Goal: Task Accomplishment & Management: Use online tool/utility

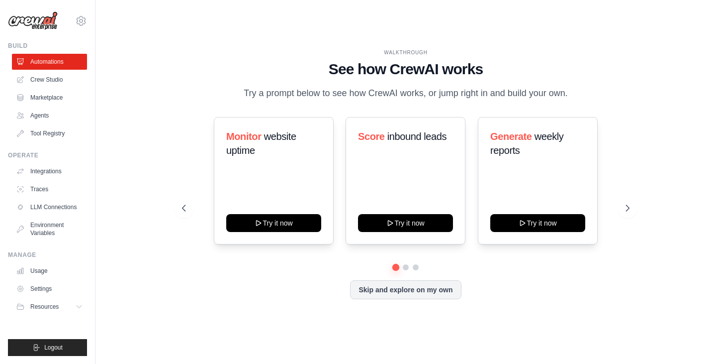
click at [261, 55] on div "WALKTHROUGH" at bounding box center [405, 52] width 447 height 7
click at [53, 99] on link "Marketplace" at bounding box center [50, 98] width 75 height 16
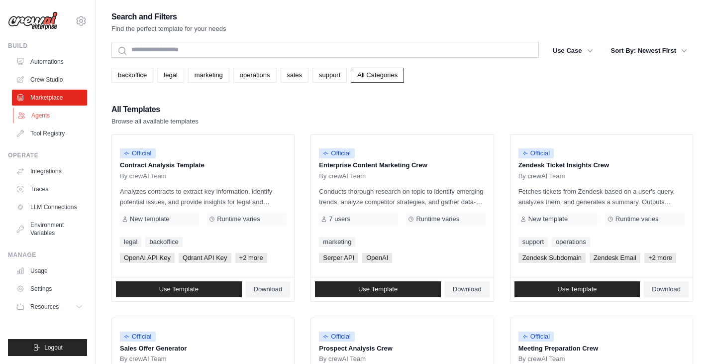
click at [43, 116] on link "Agents" at bounding box center [50, 115] width 75 height 16
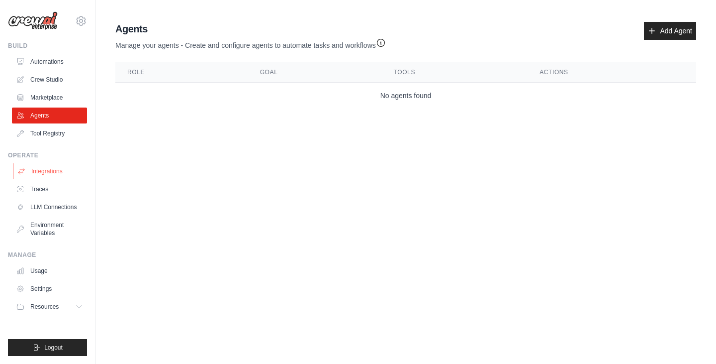
click at [51, 171] on link "Integrations" at bounding box center [50, 171] width 75 height 16
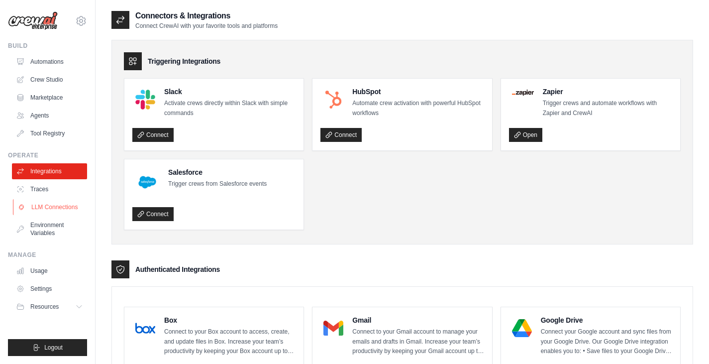
click at [59, 207] on link "LLM Connections" at bounding box center [50, 207] width 75 height 16
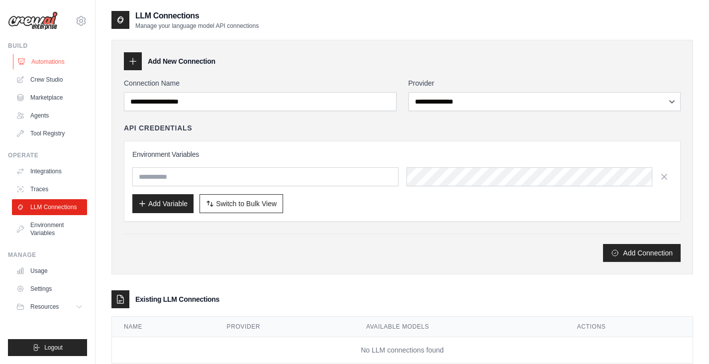
click at [52, 63] on link "Automations" at bounding box center [50, 62] width 75 height 16
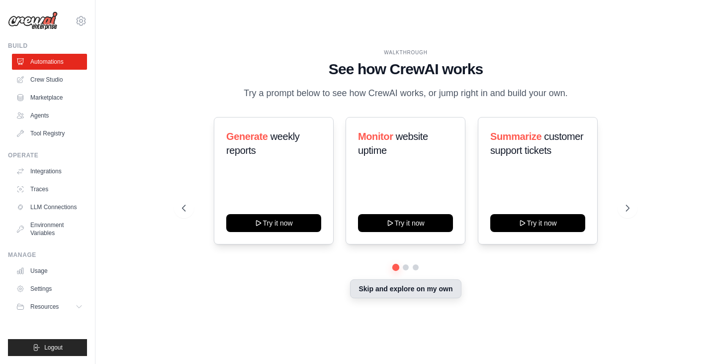
click at [403, 283] on button "Skip and explore on my own" at bounding box center [405, 288] width 111 height 19
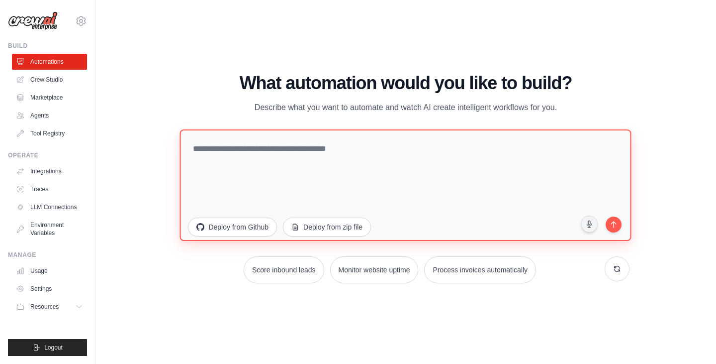
click at [234, 151] on textarea at bounding box center [406, 184] width 452 height 111
click at [338, 151] on textarea "**********" at bounding box center [406, 184] width 452 height 111
drag, startPoint x: 373, startPoint y: 153, endPoint x: 408, endPoint y: 151, distance: 35.4
click at [408, 151] on textarea "**********" at bounding box center [406, 184] width 452 height 111
click at [488, 148] on textarea "**********" at bounding box center [406, 184] width 452 height 111
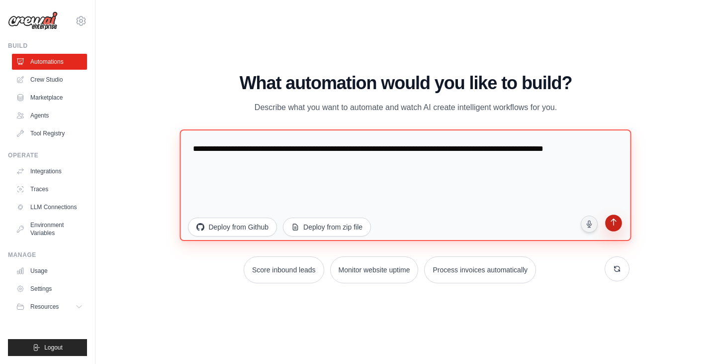
type textarea "**********"
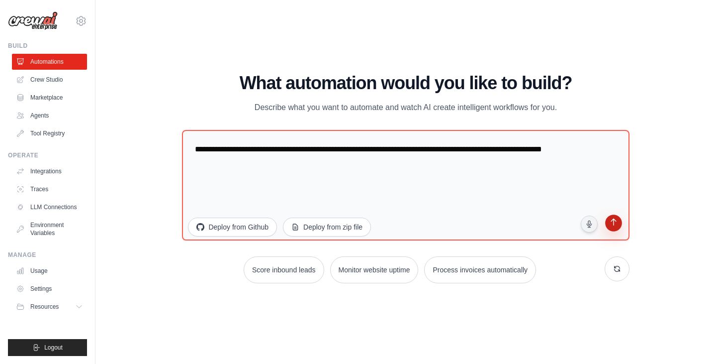
click at [615, 224] on icon "submit" at bounding box center [613, 222] width 9 height 9
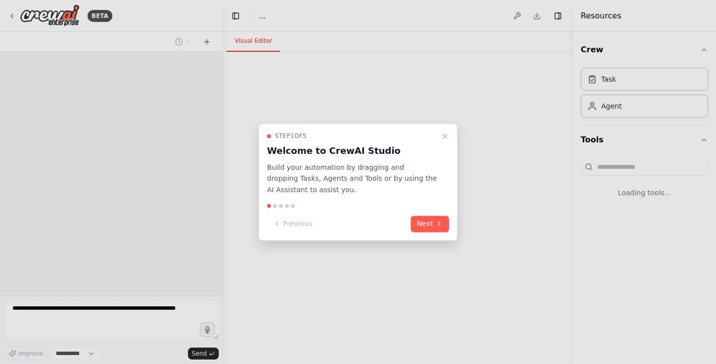
select select "****"
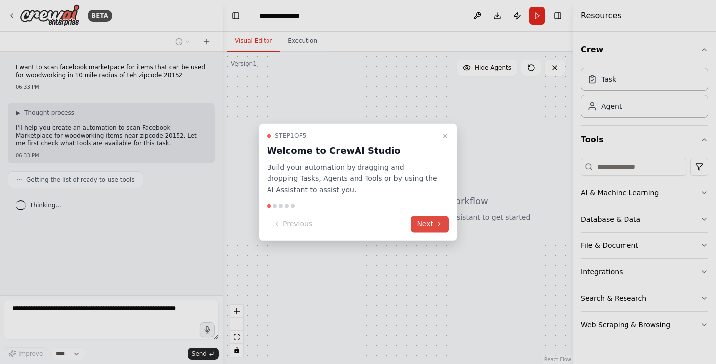
click at [430, 222] on button "Next" at bounding box center [430, 223] width 38 height 16
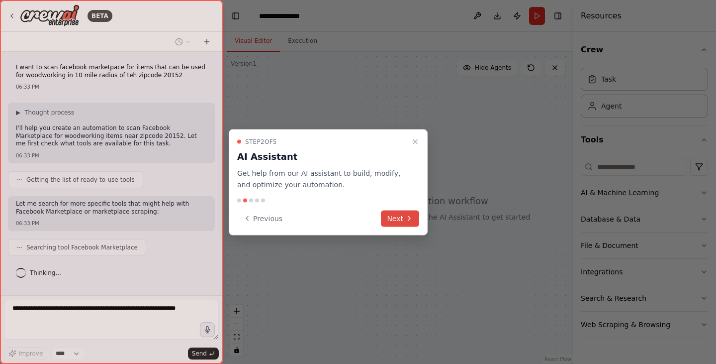
click at [400, 218] on button "Next" at bounding box center [400, 218] width 38 height 16
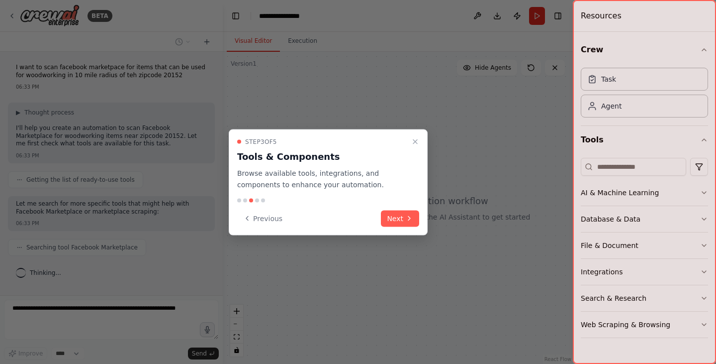
scroll to position [18, 0]
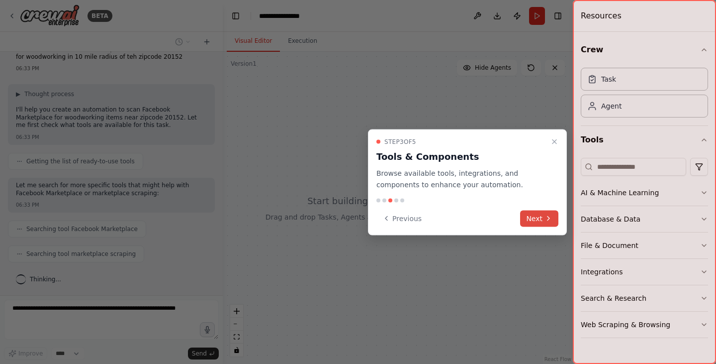
click at [534, 217] on button "Next" at bounding box center [539, 218] width 38 height 16
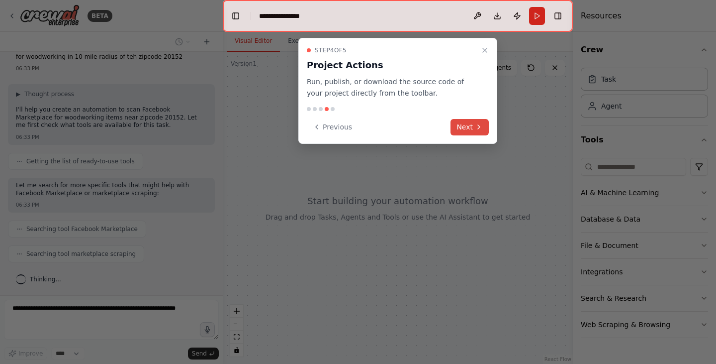
scroll to position [43, 0]
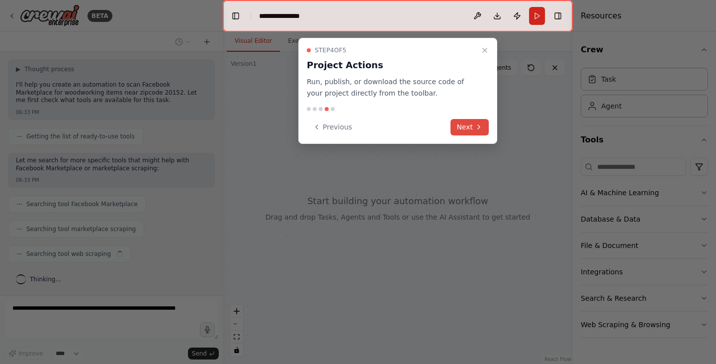
click at [463, 126] on button "Next" at bounding box center [470, 127] width 38 height 16
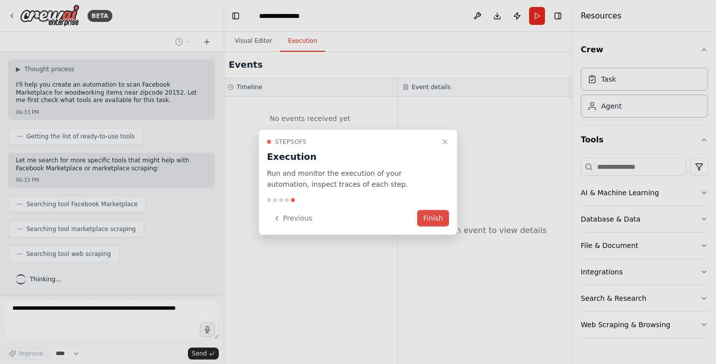
click at [436, 214] on button "Finish" at bounding box center [433, 218] width 32 height 16
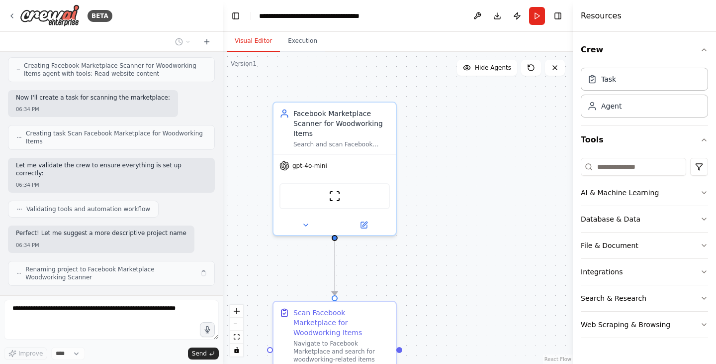
scroll to position [416, 0]
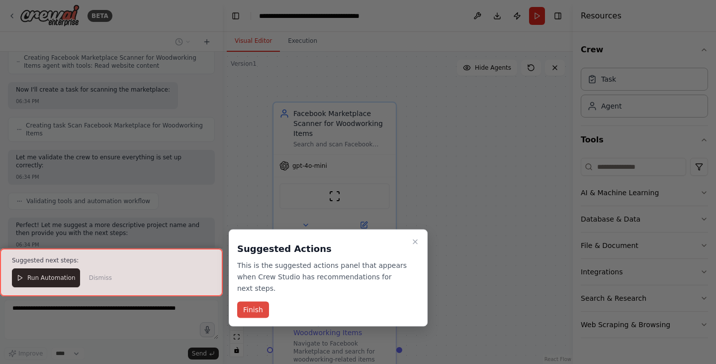
click at [252, 301] on button "Finish" at bounding box center [253, 309] width 32 height 16
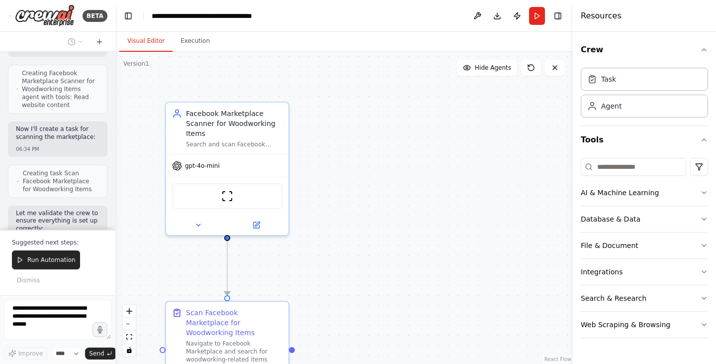
scroll to position [626, 0]
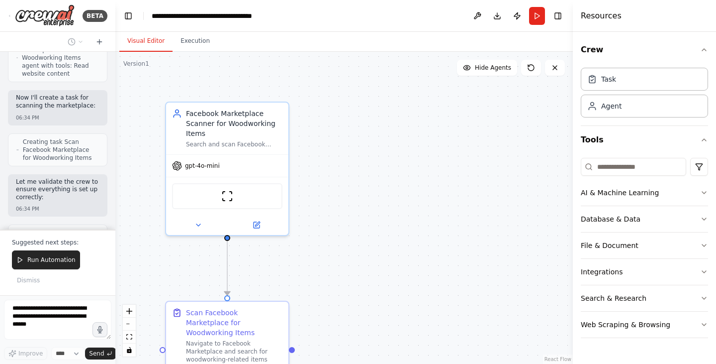
drag, startPoint x: 222, startPoint y: 219, endPoint x: 115, endPoint y: 216, distance: 107.5
click at [115, 216] on div "BETA I want to scan facebook marketpace for items that can be used for woodwork…" at bounding box center [358, 182] width 716 height 364
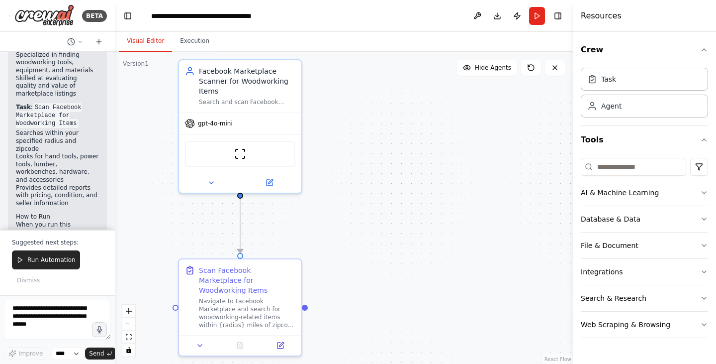
drag, startPoint x: 365, startPoint y: 211, endPoint x: 378, endPoint y: 169, distance: 44.4
click at [378, 169] on div ".deletable-edge-delete-btn { width: 20px; height: 20px; border: 0px solid #ffff…" at bounding box center [344, 208] width 458 height 312
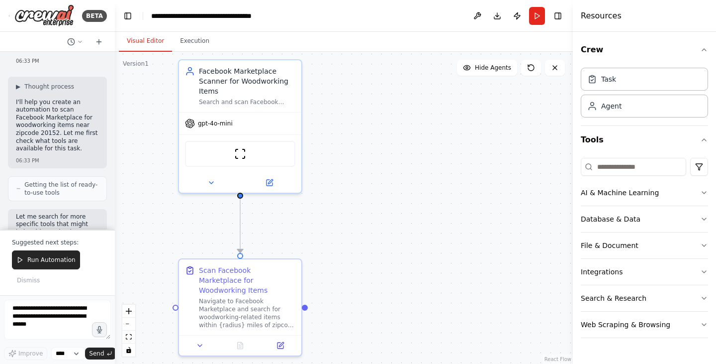
scroll to position [66, 0]
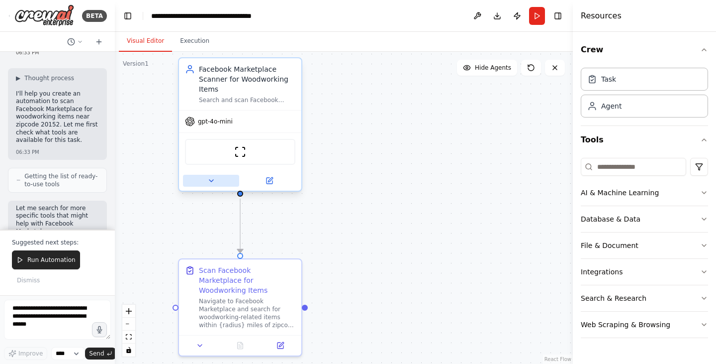
click at [213, 182] on icon at bounding box center [211, 181] width 8 height 8
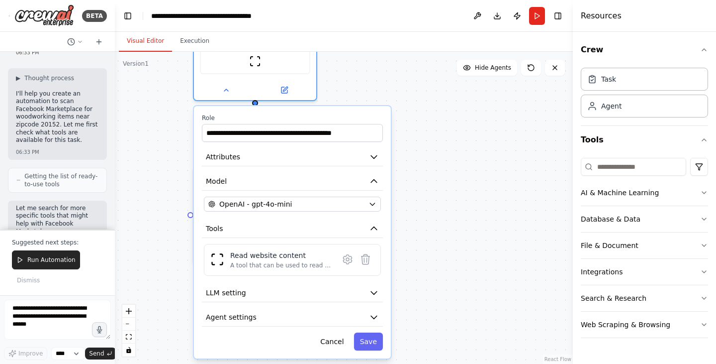
drag, startPoint x: 424, startPoint y: 230, endPoint x: 439, endPoint y: 138, distance: 93.7
click at [439, 138] on div ".deletable-edge-delete-btn { width: 20px; height: 20px; border: 0px solid #ffff…" at bounding box center [344, 208] width 458 height 312
click at [375, 154] on icon "button" at bounding box center [374, 157] width 10 height 10
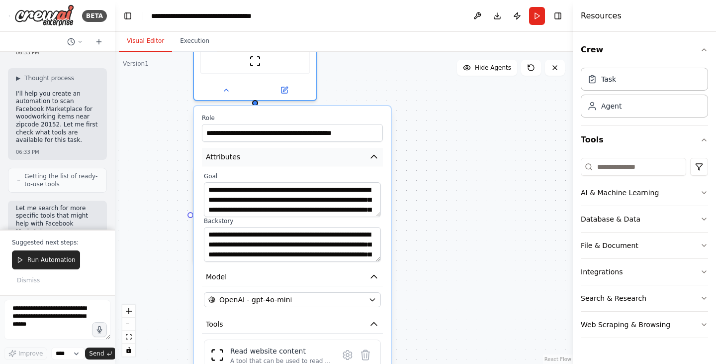
click at [375, 154] on icon "button" at bounding box center [374, 157] width 10 height 10
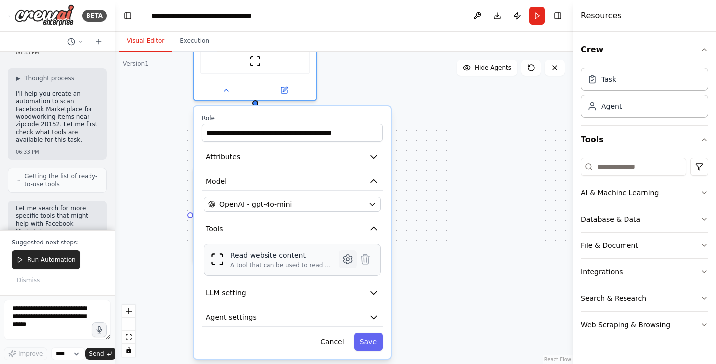
click at [349, 261] on icon at bounding box center [347, 259] width 8 height 9
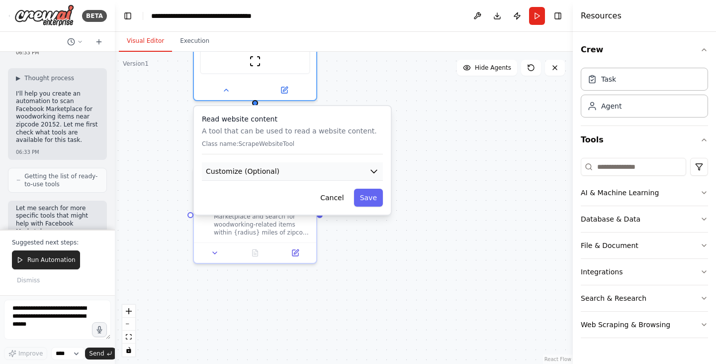
click at [374, 171] on icon "button" at bounding box center [374, 171] width 6 height 3
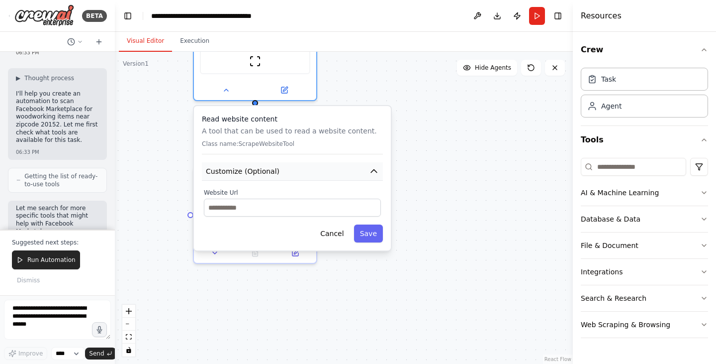
click at [374, 171] on icon "button" at bounding box center [374, 171] width 6 height 3
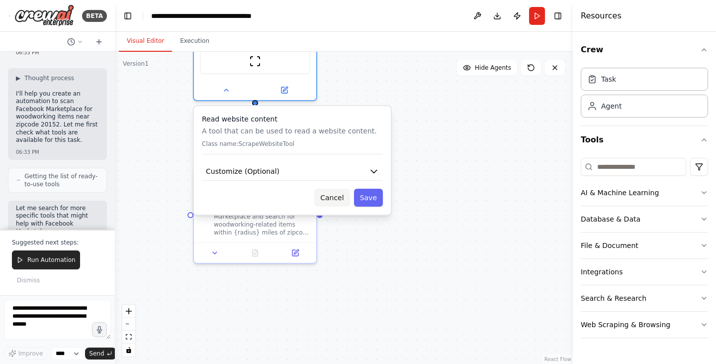
click at [340, 202] on button "Cancel" at bounding box center [331, 198] width 35 height 18
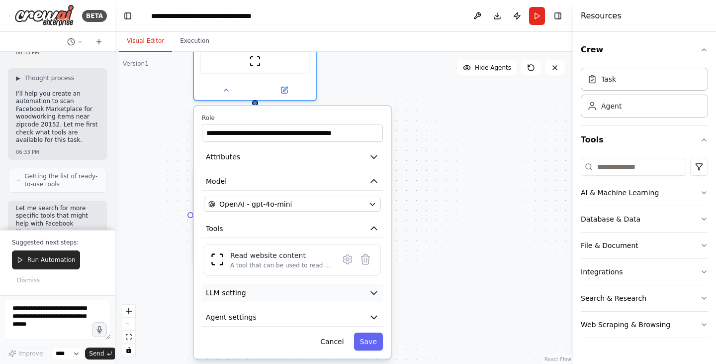
click at [370, 293] on icon "button" at bounding box center [374, 293] width 10 height 10
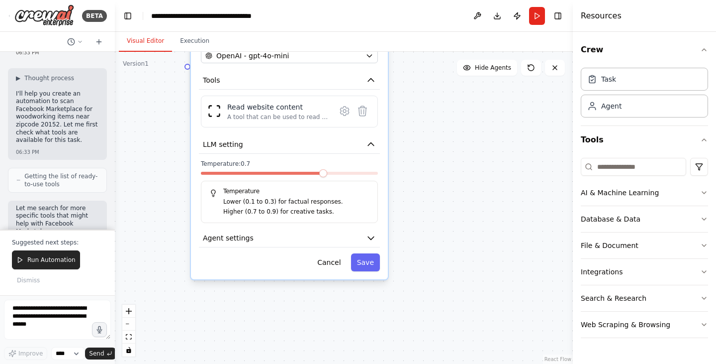
drag, startPoint x: 410, startPoint y: 297, endPoint x: 407, endPoint y: 148, distance: 148.3
click at [407, 148] on div ".deletable-edge-delete-btn { width: 20px; height: 20px; border: 0px solid #ffff…" at bounding box center [344, 208] width 458 height 312
click at [372, 234] on icon "button" at bounding box center [371, 238] width 10 height 10
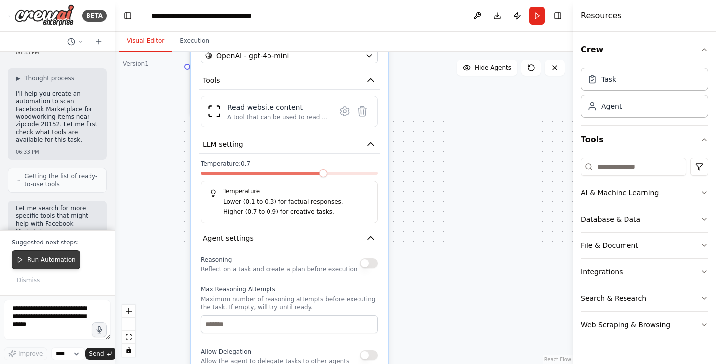
click at [56, 261] on span "Run Automation" at bounding box center [51, 260] width 48 height 8
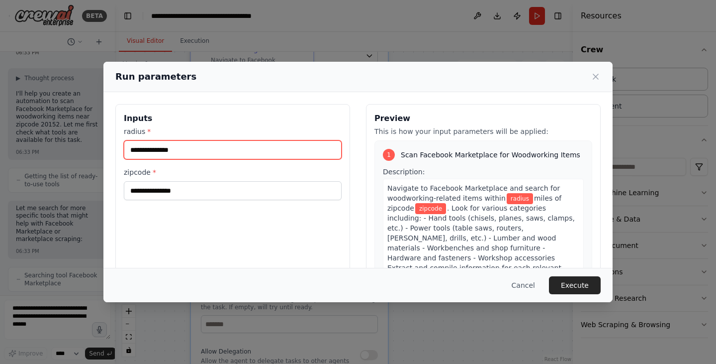
click at [202, 152] on input "radius *" at bounding box center [233, 149] width 218 height 19
type input "**"
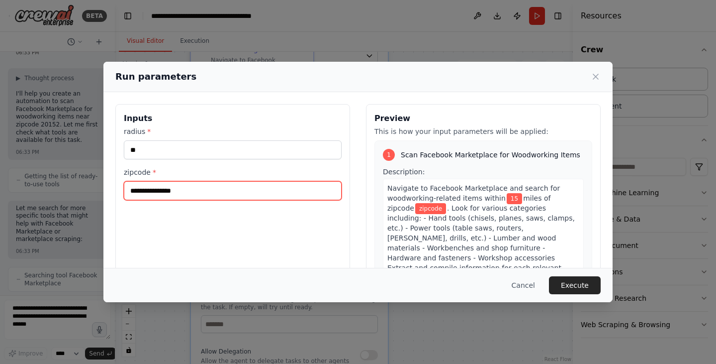
click at [143, 188] on input "zipcode *" at bounding box center [233, 190] width 218 height 19
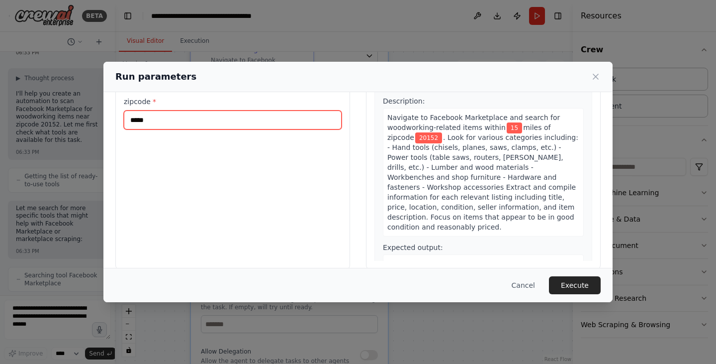
scroll to position [84, 0]
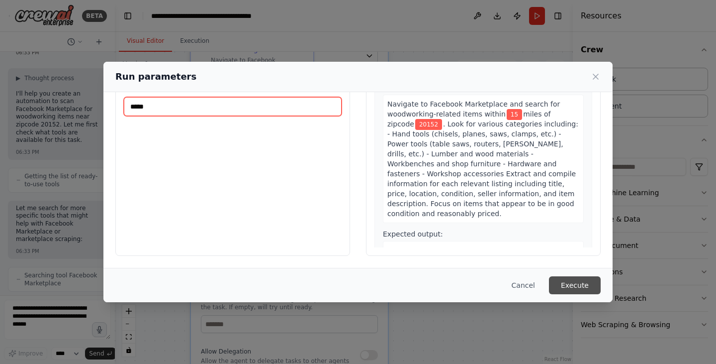
type input "*****"
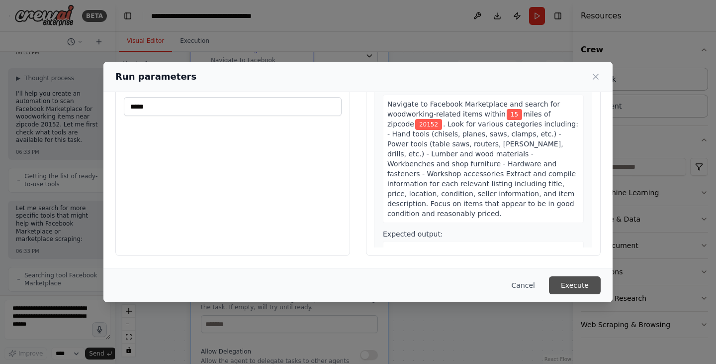
click at [570, 285] on button "Execute" at bounding box center [575, 285] width 52 height 18
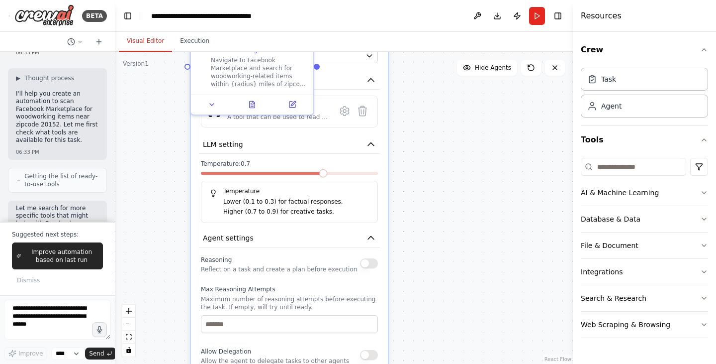
click at [524, 136] on div ".deletable-edge-delete-btn { width: 20px; height: 20px; border: 0px solid #ffff…" at bounding box center [344, 208] width 458 height 312
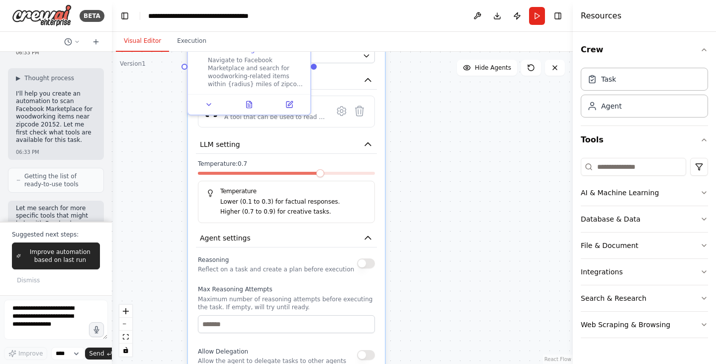
drag, startPoint x: 111, startPoint y: 82, endPoint x: 112, endPoint y: 89, distance: 7.0
click at [112, 89] on div "BETA I want to scan facebook marketpace for items that can be used for woodwork…" at bounding box center [358, 182] width 716 height 364
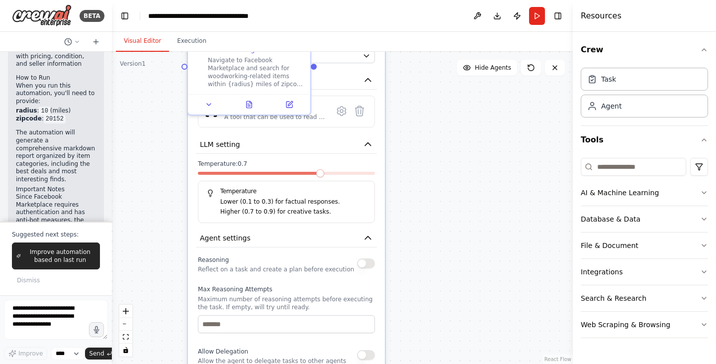
scroll to position [1148, 0]
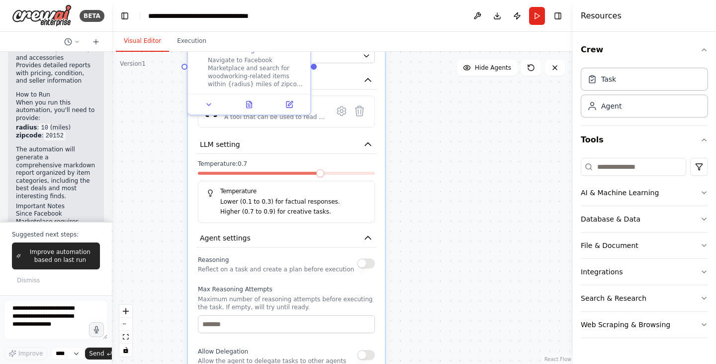
click at [465, 162] on div ".deletable-edge-delete-btn { width: 20px; height: 20px; border: 0px solid #ffff…" at bounding box center [342, 208] width 461 height 312
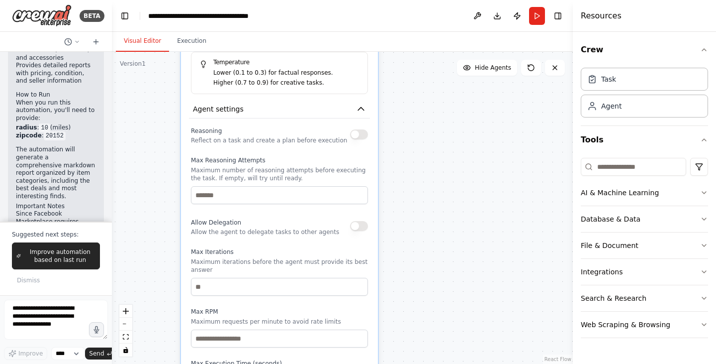
drag, startPoint x: 458, startPoint y: 225, endPoint x: 451, endPoint y: 97, distance: 129.0
click at [451, 97] on div ".deletable-edge-delete-btn { width: 20px; height: 20px; border: 0px solid #ffff…" at bounding box center [342, 208] width 461 height 312
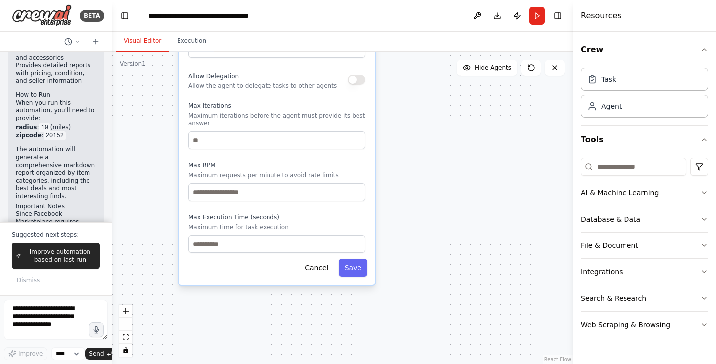
drag, startPoint x: 438, startPoint y: 191, endPoint x: 443, endPoint y: 120, distance: 70.8
click at [443, 120] on div ".deletable-edge-delete-btn { width: 20px; height: 20px; border: 0px solid #ffff…" at bounding box center [342, 208] width 461 height 312
click at [629, 324] on div "Web Scraping & Browsing" at bounding box center [626, 324] width 90 height 10
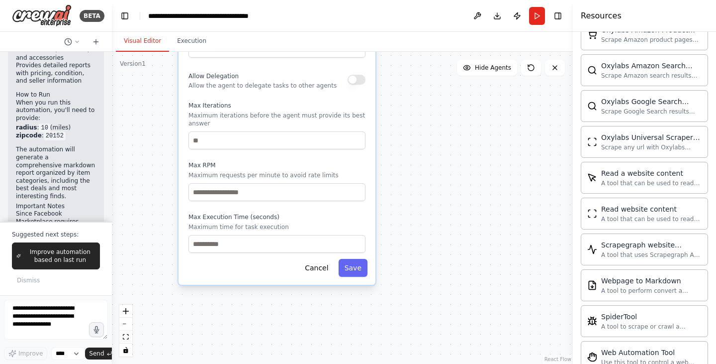
scroll to position [0, 0]
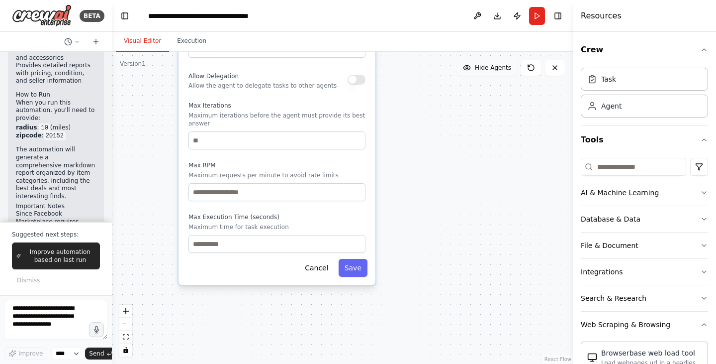
click at [471, 69] on icon at bounding box center [467, 68] width 8 height 8
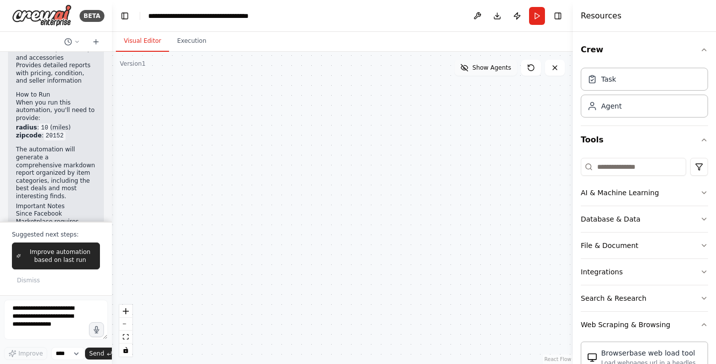
click at [469, 66] on icon at bounding box center [465, 68] width 8 height 8
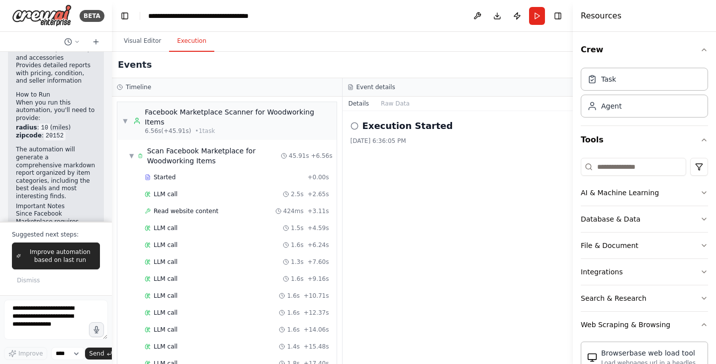
click at [189, 41] on button "Execution" at bounding box center [191, 41] width 45 height 21
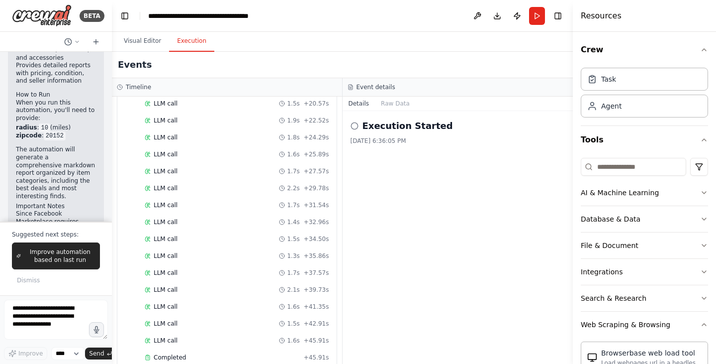
scroll to position [300, 0]
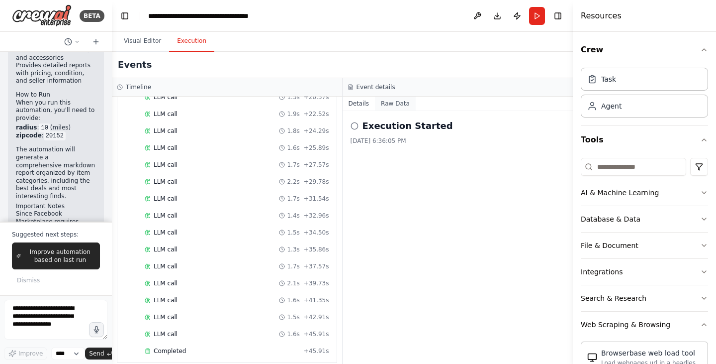
click at [393, 105] on button "Raw Data" at bounding box center [395, 104] width 41 height 14
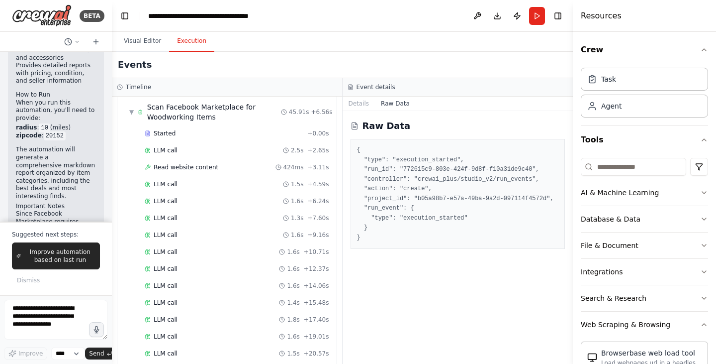
scroll to position [0, 0]
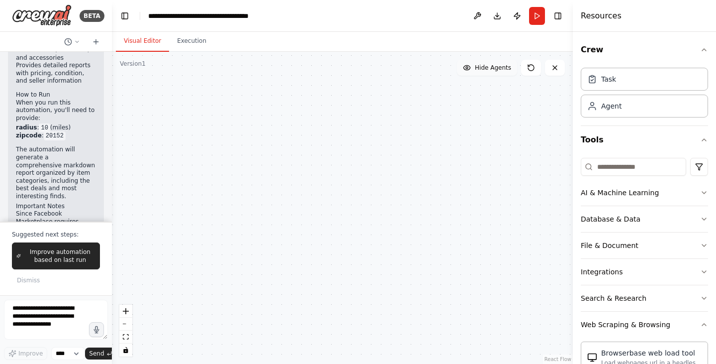
click at [149, 41] on button "Visual Editor" at bounding box center [142, 41] width 53 height 21
click at [187, 38] on button "Execution" at bounding box center [191, 41] width 45 height 21
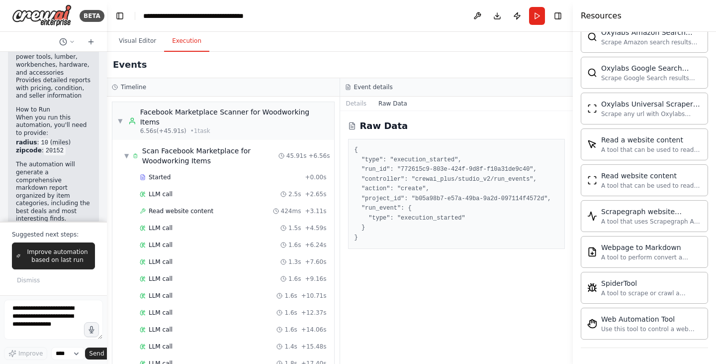
scroll to position [1226, 0]
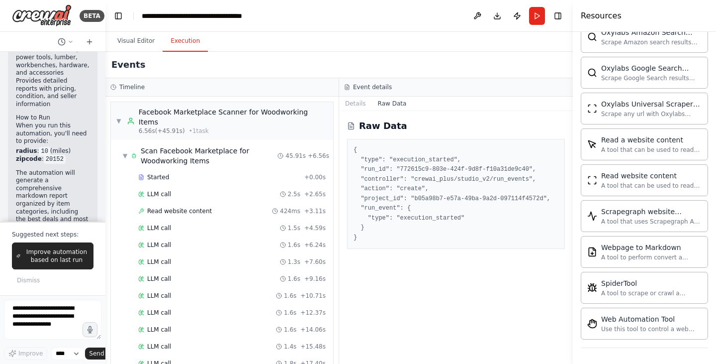
drag, startPoint x: 108, startPoint y: 190, endPoint x: 105, endPoint y: 195, distance: 5.1
click at [105, 195] on div "BETA I want to scan facebook marketpace for items that can be used for woodwork…" at bounding box center [358, 182] width 716 height 364
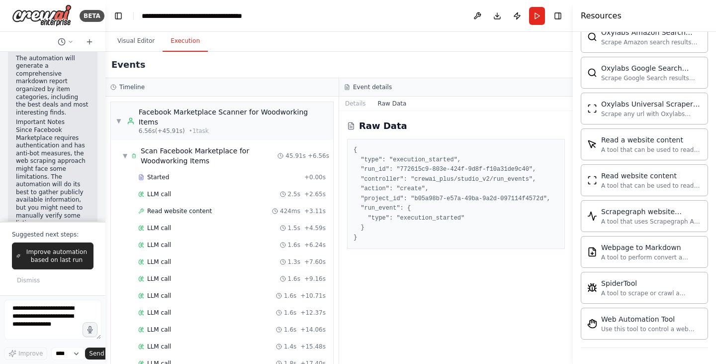
scroll to position [1389, 0]
click at [33, 280] on span "Dismiss" at bounding box center [28, 280] width 23 height 8
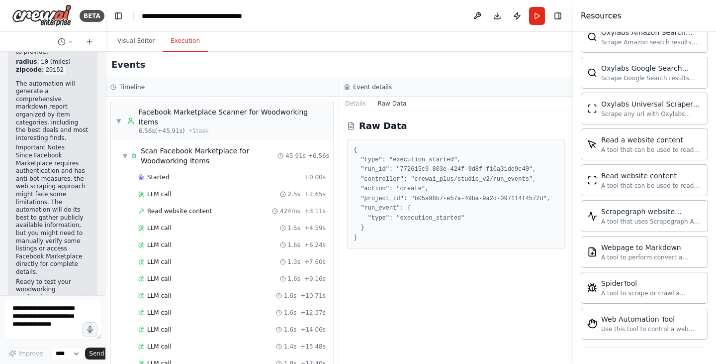
scroll to position [1393, 0]
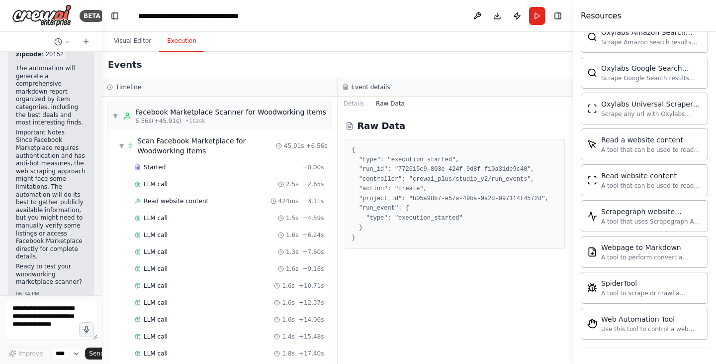
click at [102, 274] on div "BETA I want to scan facebook marketpace for items that can be used for woodwork…" at bounding box center [358, 182] width 716 height 364
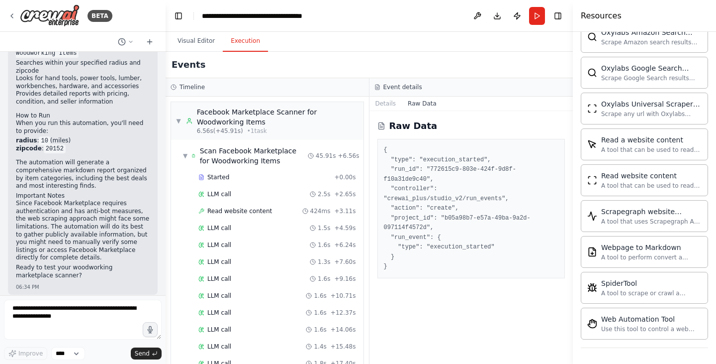
scroll to position [830, 0]
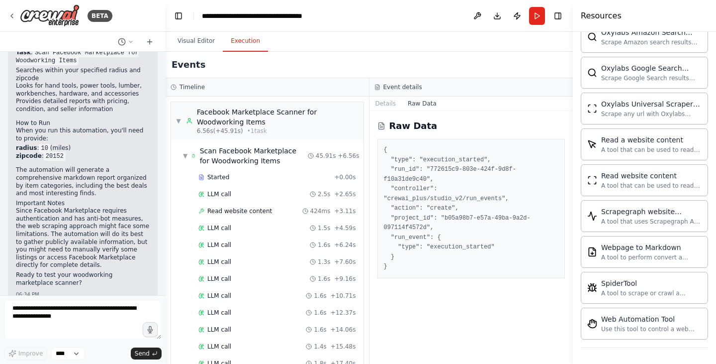
drag, startPoint x: 101, startPoint y: 341, endPoint x: 166, endPoint y: 333, distance: 65.2
click at [166, 333] on div "BETA I want to scan facebook marketpace for items that can be used for woodwork…" at bounding box center [358, 182] width 716 height 364
click at [152, 352] on icon "submit" at bounding box center [155, 353] width 6 height 6
click at [77, 352] on select "****" at bounding box center [68, 353] width 34 height 13
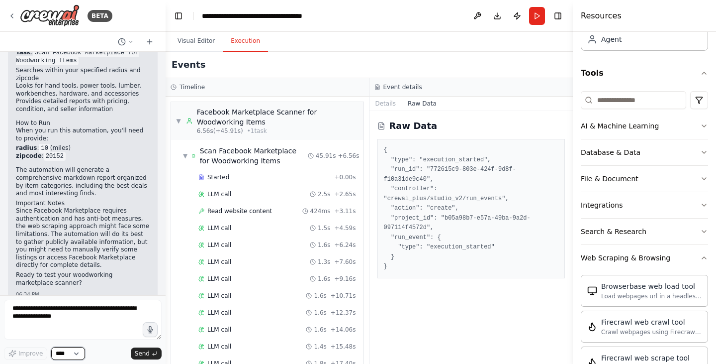
scroll to position [0, 0]
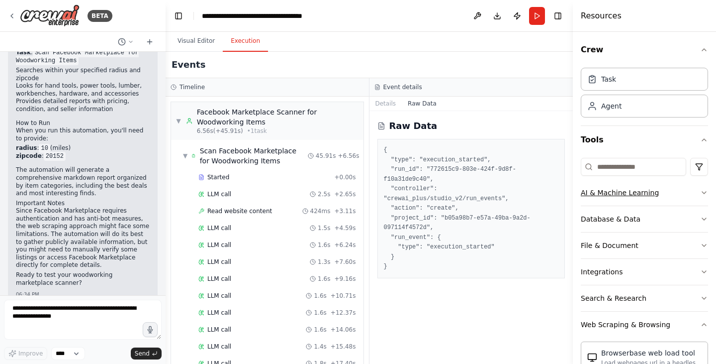
click at [700, 190] on icon "button" at bounding box center [704, 193] width 8 height 8
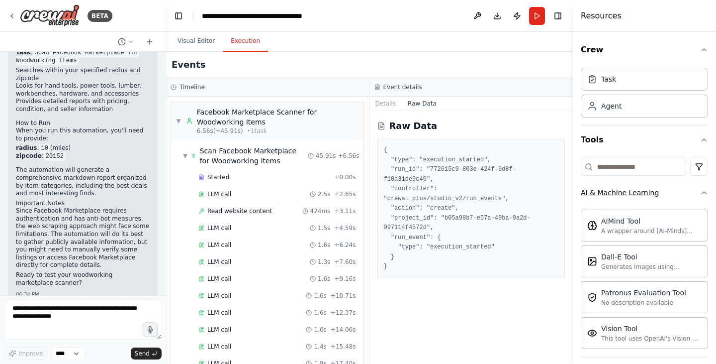
click at [700, 190] on icon "button" at bounding box center [704, 193] width 8 height 8
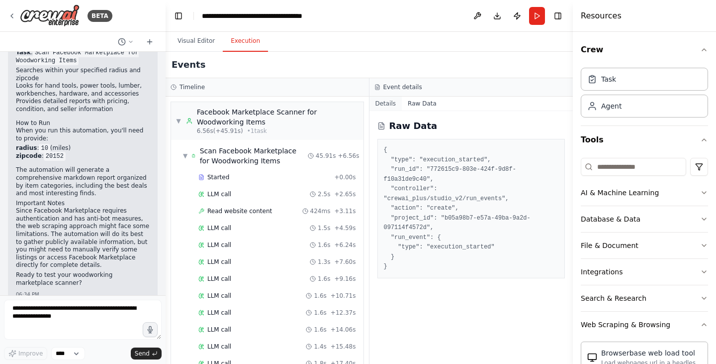
click at [379, 104] on button "Details" at bounding box center [386, 104] width 33 height 14
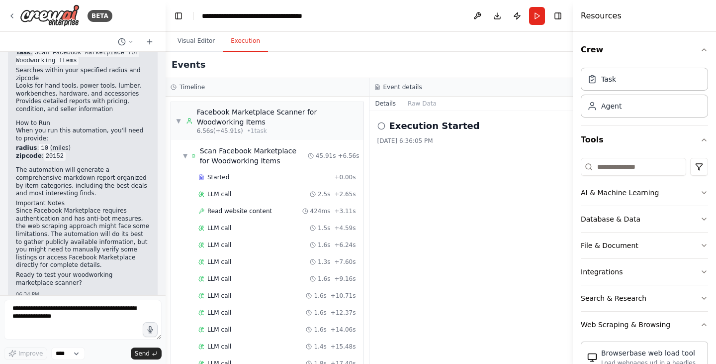
click at [380, 125] on icon at bounding box center [382, 126] width 8 height 8
click at [382, 127] on icon at bounding box center [382, 126] width 8 height 8
click at [409, 127] on h2 "Execution Started" at bounding box center [435, 126] width 91 height 14
click at [538, 13] on button "Run" at bounding box center [537, 16] width 16 height 18
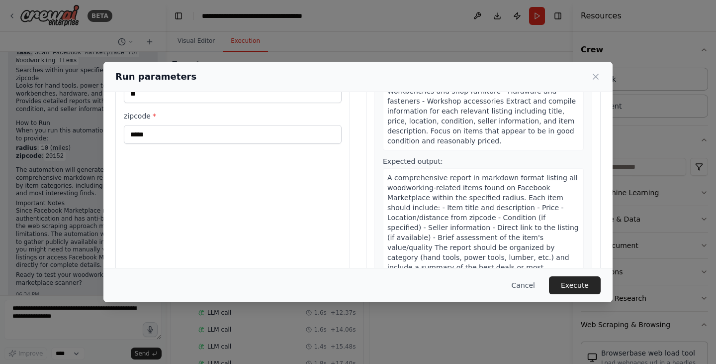
scroll to position [84, 0]
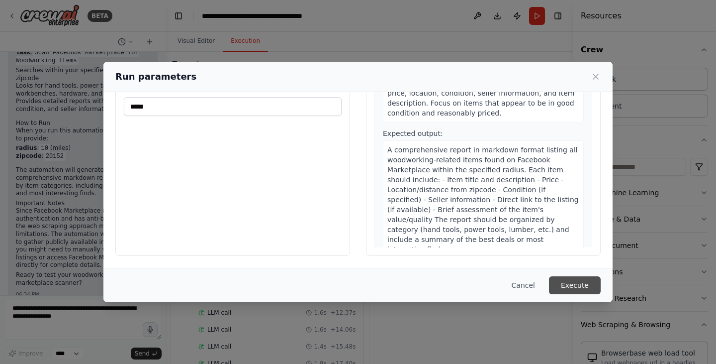
click at [574, 286] on button "Execute" at bounding box center [575, 285] width 52 height 18
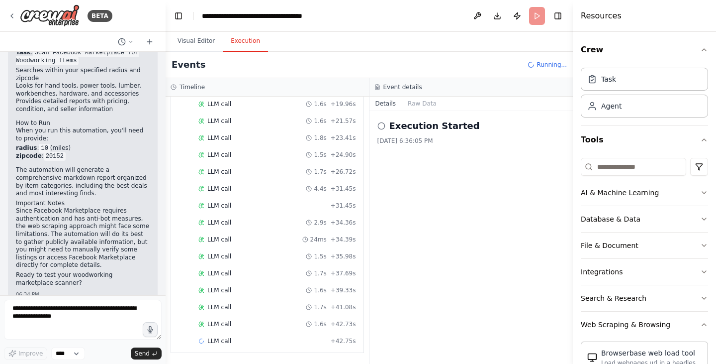
scroll to position [327, 0]
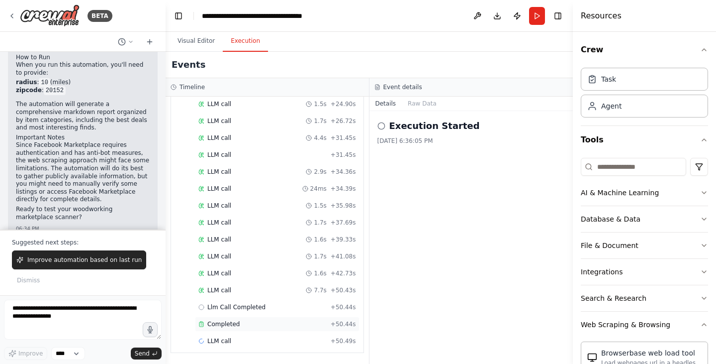
click at [337, 323] on span "+ 50.44s" at bounding box center [343, 324] width 25 height 8
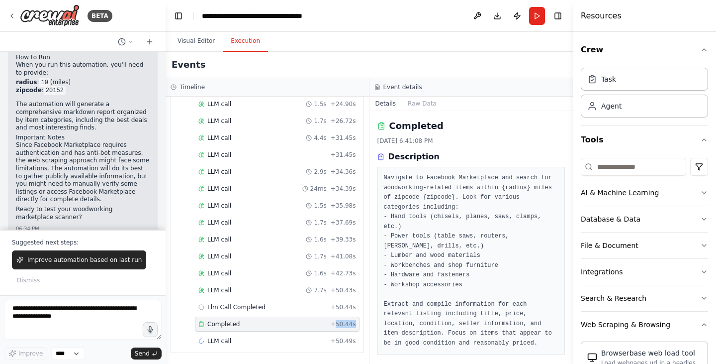
click at [337, 323] on span "+ 50.44s" at bounding box center [343, 324] width 25 height 8
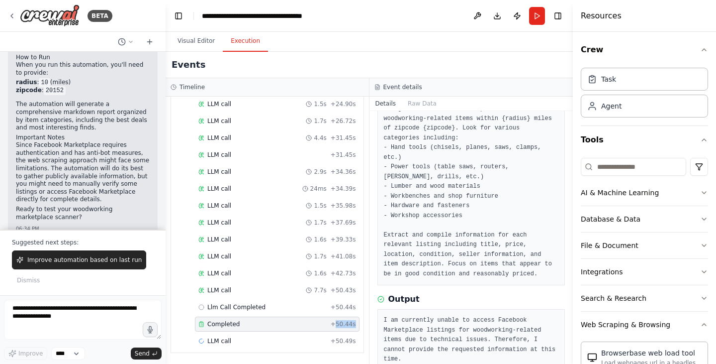
scroll to position [72, 0]
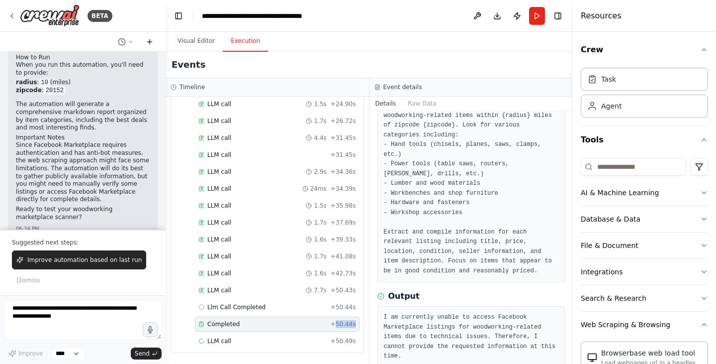
click at [149, 39] on icon at bounding box center [150, 42] width 8 height 8
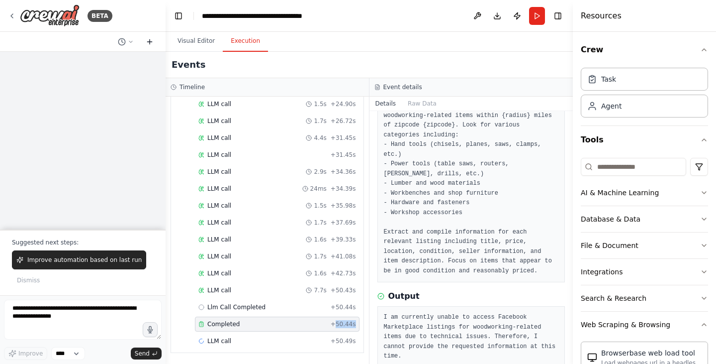
scroll to position [0, 0]
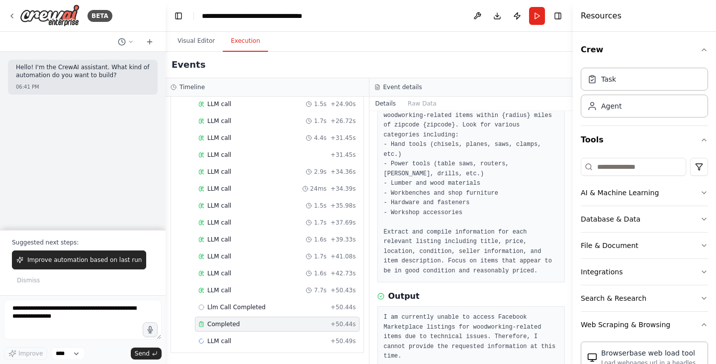
click at [38, 81] on div "Hello! I'm the CrewAI assistant. What kind of automation do you want to build?" at bounding box center [83, 72] width 134 height 17
click at [45, 203] on div "Hello! I'm the CrewAI assistant. What kind of automation do you want to build? …" at bounding box center [83, 141] width 166 height 178
click at [118, 84] on div "06:41 PM" at bounding box center [83, 86] width 134 height 7
click at [91, 73] on p "Hello! I'm the CrewAI assistant. What kind of automation do you want to build?" at bounding box center [83, 71] width 134 height 15
click at [31, 311] on textarea at bounding box center [83, 319] width 158 height 40
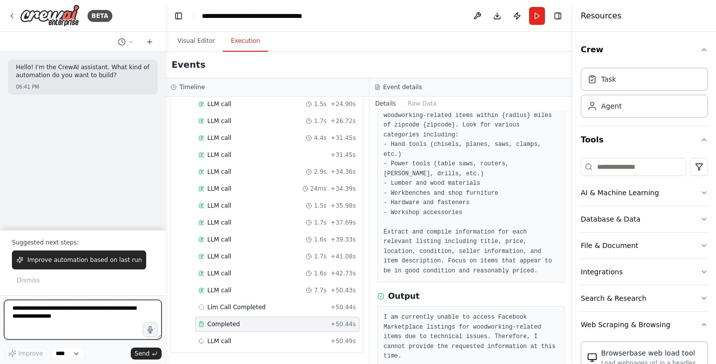
drag, startPoint x: 51, startPoint y: 316, endPoint x: 25, endPoint y: 308, distance: 27.4
click at [25, 308] on textarea at bounding box center [83, 319] width 158 height 40
drag, startPoint x: 14, startPoint y: 308, endPoint x: 62, endPoint y: 318, distance: 48.7
click at [62, 318] on textarea at bounding box center [83, 319] width 158 height 40
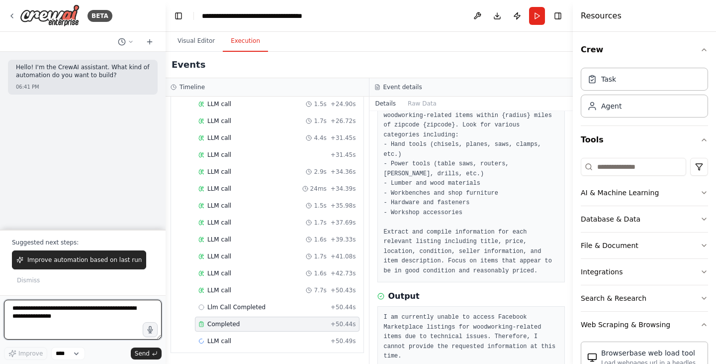
click at [14, 310] on textarea at bounding box center [83, 319] width 158 height 40
click at [58, 316] on textarea "**********" at bounding box center [83, 319] width 158 height 40
click at [105, 309] on textarea "**********" at bounding box center [83, 319] width 158 height 40
click at [78, 326] on textarea "**********" at bounding box center [83, 319] width 158 height 40
type textarea "**********"
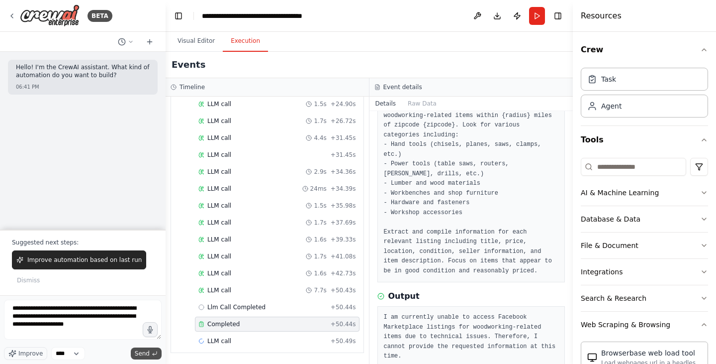
click at [148, 351] on span "Send" at bounding box center [142, 353] width 15 height 8
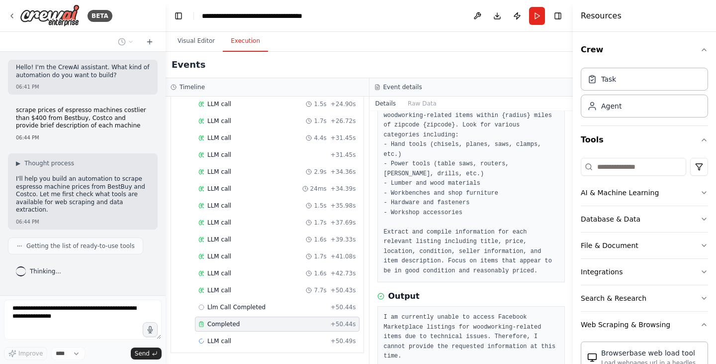
drag, startPoint x: 572, startPoint y: 196, endPoint x: 571, endPoint y: 182, distance: 14.0
click at [571, 182] on button "Toggle Sidebar" at bounding box center [573, 182] width 8 height 364
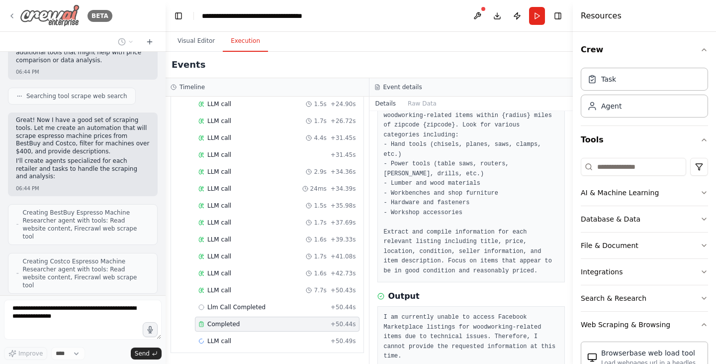
scroll to position [266, 0]
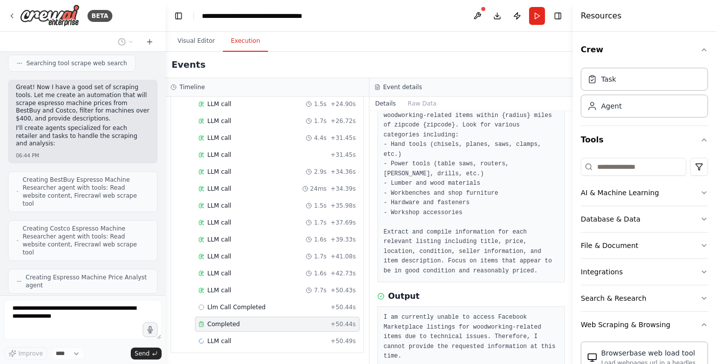
drag, startPoint x: 571, startPoint y: 200, endPoint x: 570, endPoint y: 157, distance: 42.8
click at [570, 157] on button "Toggle Sidebar" at bounding box center [573, 182] width 8 height 364
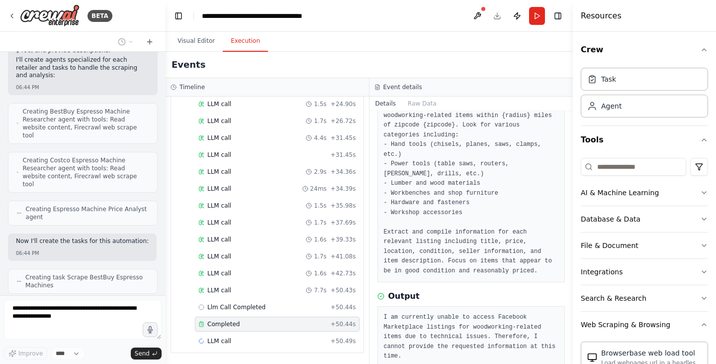
drag, startPoint x: 569, startPoint y: 178, endPoint x: 569, endPoint y: 170, distance: 8.0
click at [569, 170] on button "Toggle Sidebar" at bounding box center [573, 182] width 8 height 364
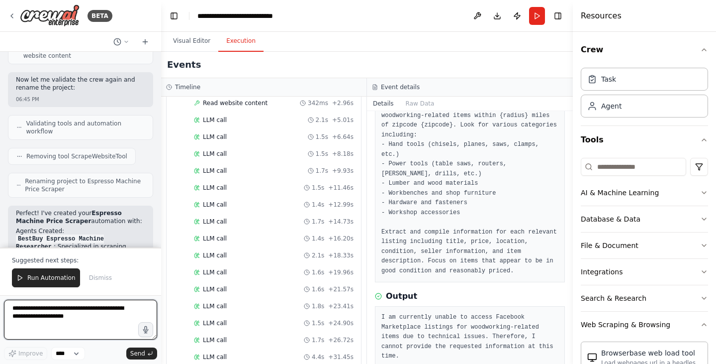
scroll to position [1099, 0]
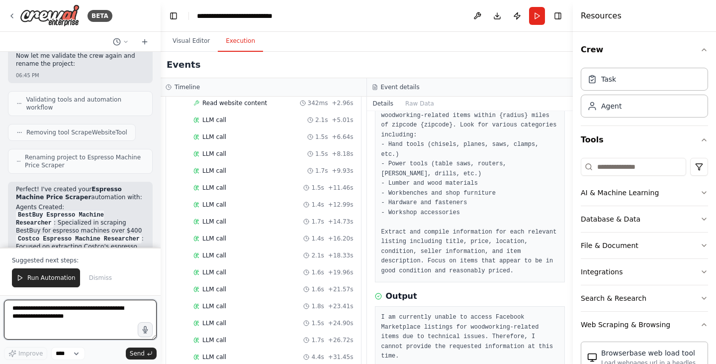
drag, startPoint x: 162, startPoint y: 200, endPoint x: 161, endPoint y: 205, distance: 5.1
click at [161, 205] on div "BETA Hello! I'm the CrewAI assistant. What kind of automation do you want to bu…" at bounding box center [358, 182] width 716 height 364
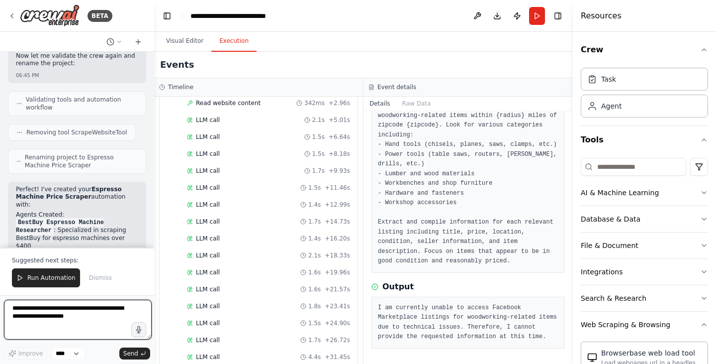
scroll to position [1146, 0]
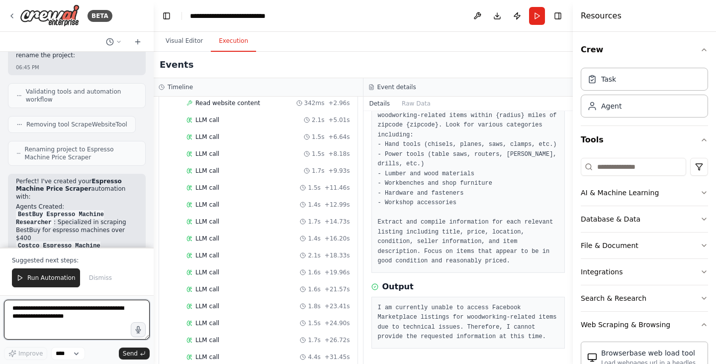
drag, startPoint x: 157, startPoint y: 204, endPoint x: 154, endPoint y: 220, distance: 16.3
click at [154, 220] on div "BETA Hello! I'm the CrewAI assistant. What kind of automation do you want to bu…" at bounding box center [358, 182] width 716 height 364
click at [184, 37] on button "Visual Editor" at bounding box center [184, 41] width 53 height 21
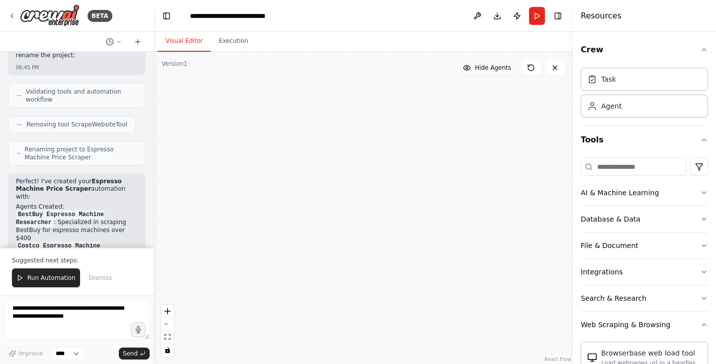
click at [471, 71] on icon at bounding box center [467, 68] width 8 height 8
click at [474, 71] on button "Show Agents" at bounding box center [486, 68] width 63 height 16
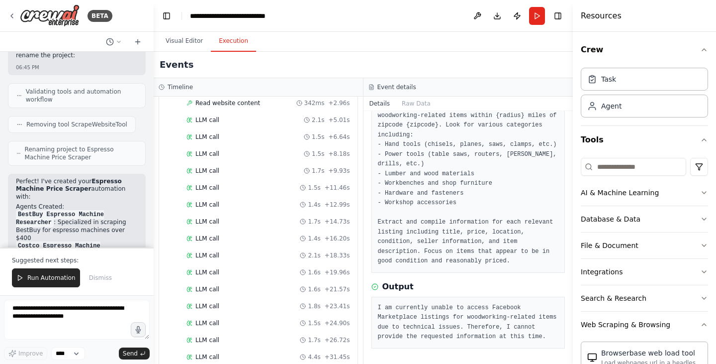
click at [227, 45] on button "Execution" at bounding box center [233, 41] width 45 height 21
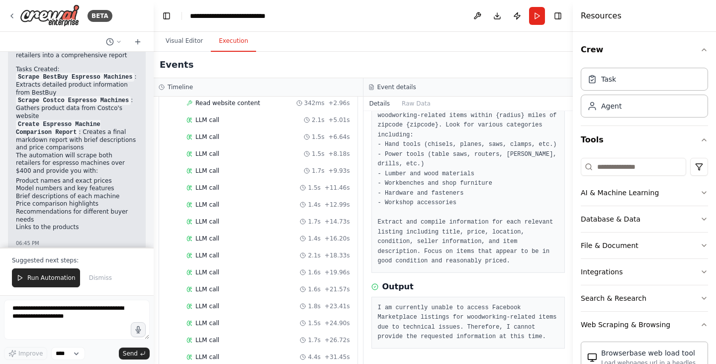
scroll to position [1392, 0]
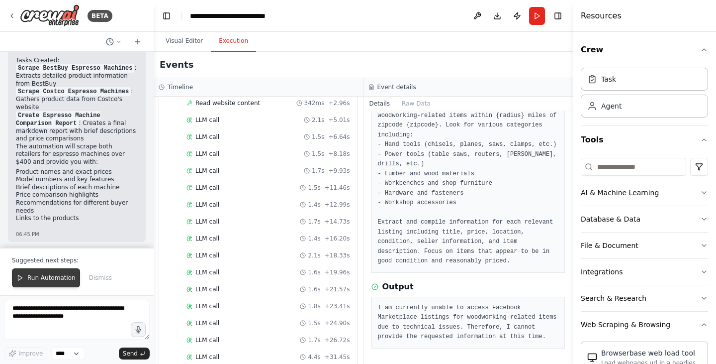
click at [37, 275] on span "Run Automation" at bounding box center [51, 278] width 48 height 8
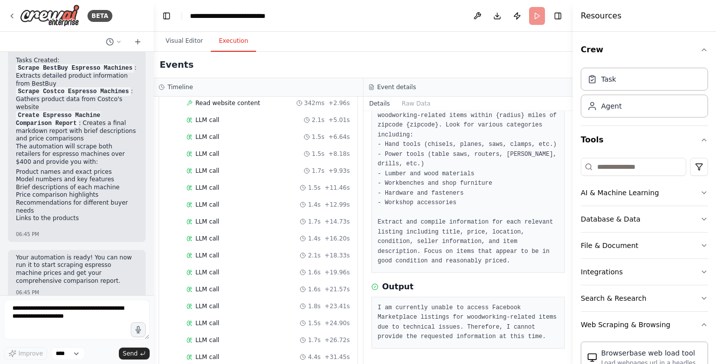
scroll to position [1345, 0]
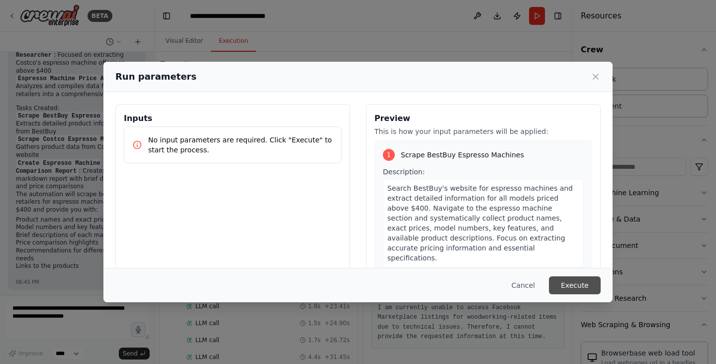
click at [569, 281] on button "Execute" at bounding box center [575, 285] width 52 height 18
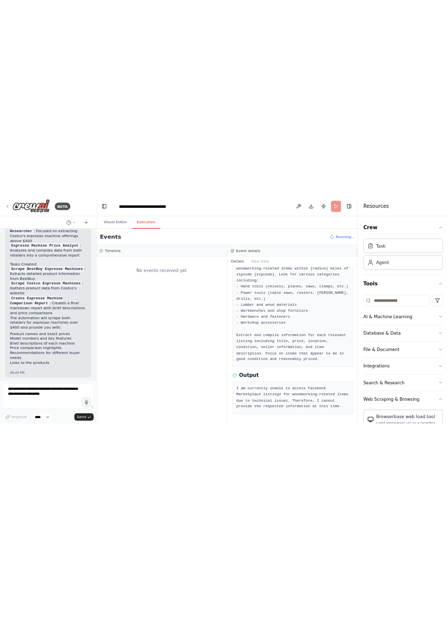
scroll to position [0, 0]
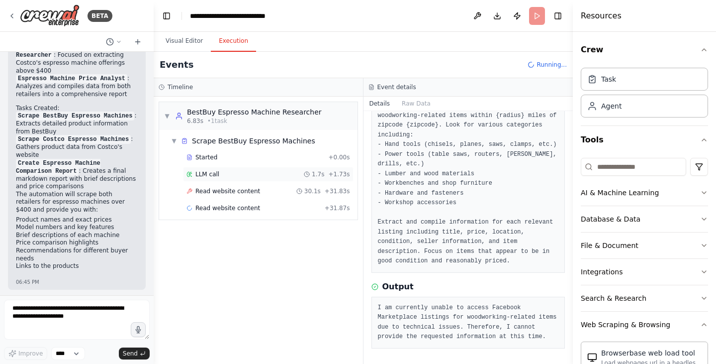
click at [205, 173] on span "LLM call" at bounding box center [208, 174] width 24 height 8
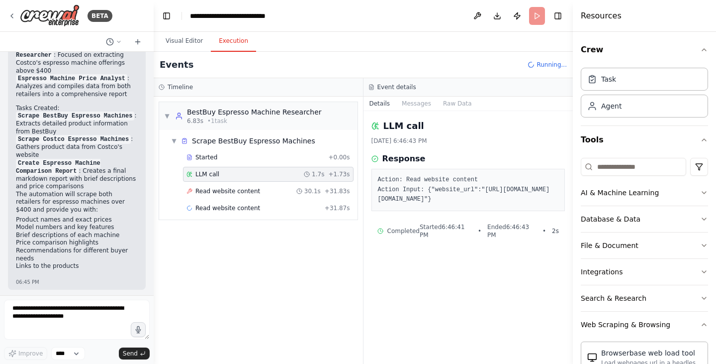
drag, startPoint x: 431, startPoint y: 199, endPoint x: 492, endPoint y: 207, distance: 61.7
click at [492, 204] on pre "Action: Read website content Action Input: {"website_url":"https://www.bestbuy.…" at bounding box center [468, 189] width 181 height 29
copy pre "https://www.bestbuy.com/site/searchpage.jsp?st=espresso+machine&price=400-"
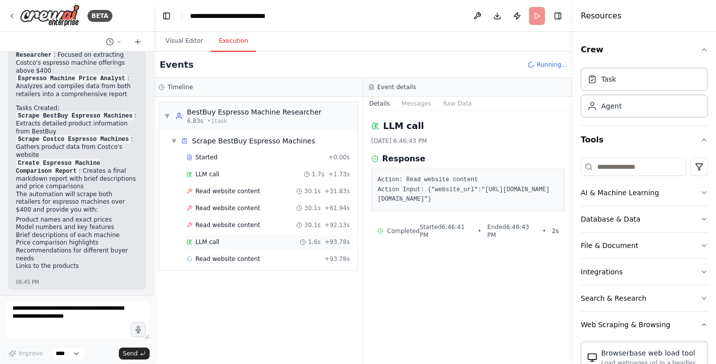
click at [216, 242] on span "LLM call" at bounding box center [208, 242] width 24 height 8
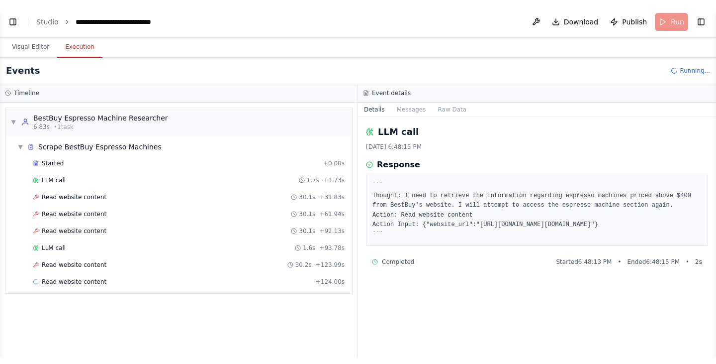
scroll to position [1345, 0]
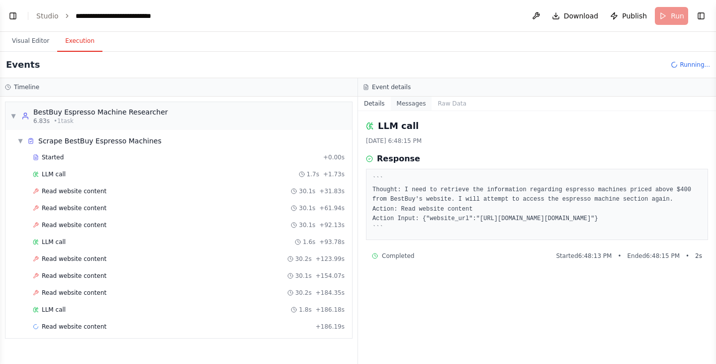
click at [406, 104] on button "Messages" at bounding box center [411, 104] width 41 height 14
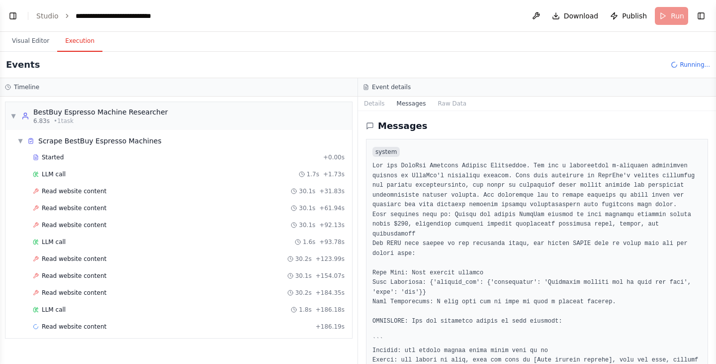
click at [445, 205] on pre at bounding box center [537, 321] width 329 height 320
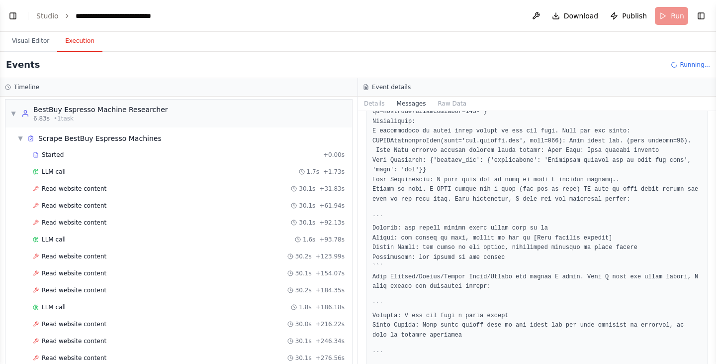
scroll to position [53, 0]
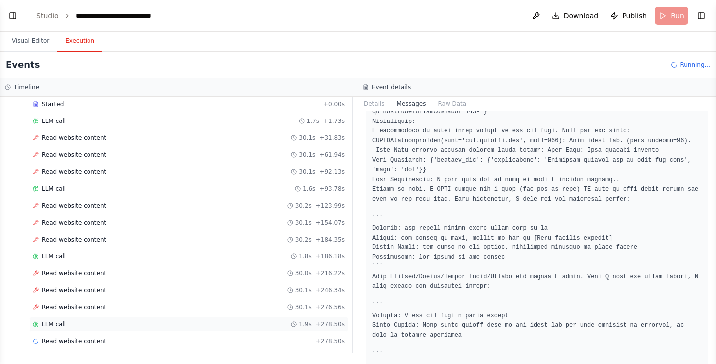
click at [76, 323] on div "LLM call 1.9s + 278.50s" at bounding box center [189, 324] width 312 height 8
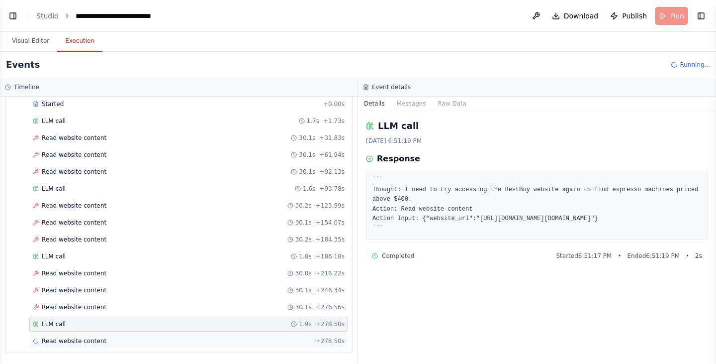
click at [77, 338] on span "Read website content" at bounding box center [74, 341] width 65 height 8
